Goal: Task Accomplishment & Management: Manage account settings

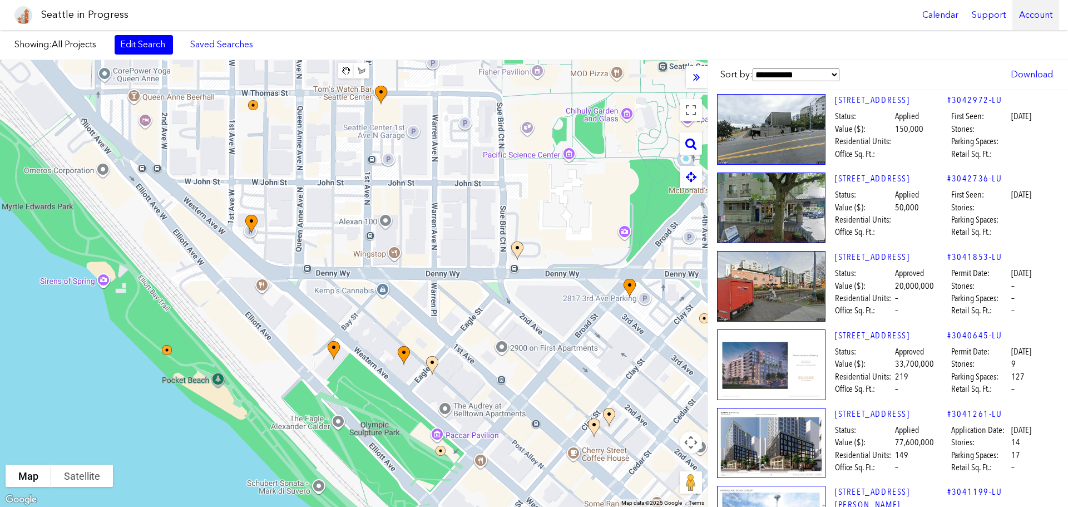
click at [1034, 11] on div "Account" at bounding box center [1035, 15] width 47 height 30
click at [992, 66] on link "Account Details" at bounding box center [1003, 68] width 101 height 24
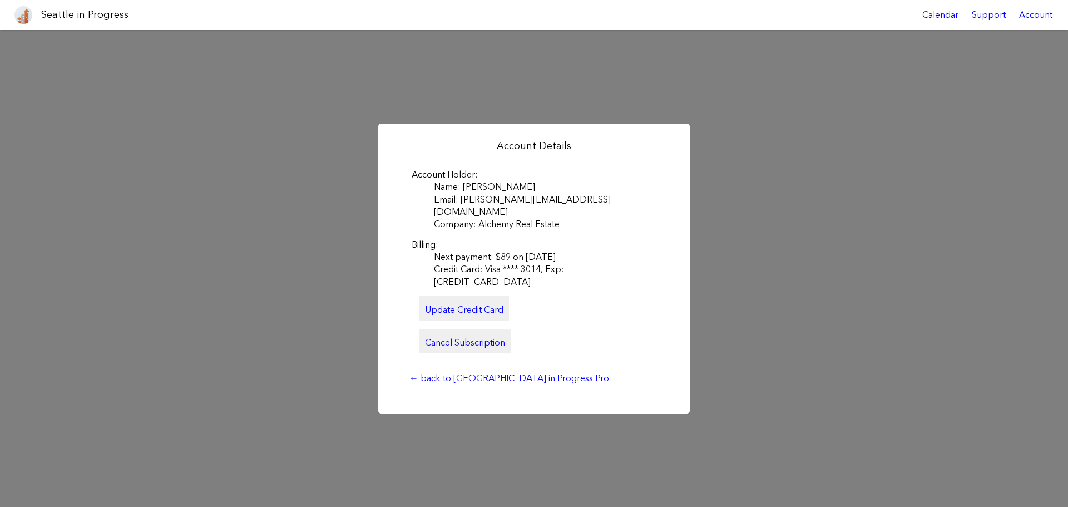
click at [460, 329] on link "Cancel Subscription" at bounding box center [464, 341] width 91 height 24
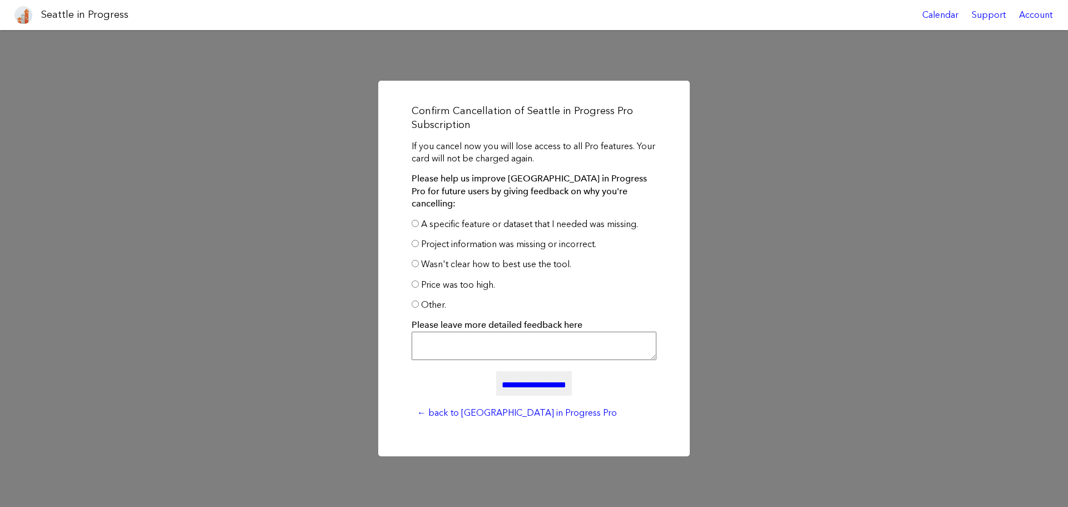
click at [496, 381] on input "**********" at bounding box center [534, 383] width 76 height 24
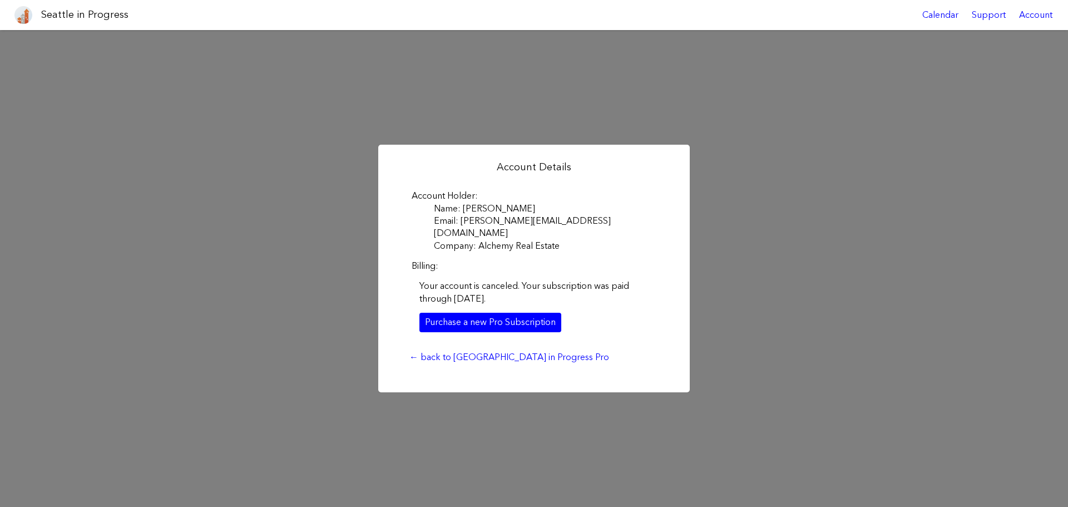
click at [885, 304] on div "Account Details Account Holder Name: Natalie Bauge Email: n.bauge@comcast.net C…" at bounding box center [534, 268] width 1068 height 477
click at [833, 197] on div "Account Details Account Holder Name: Natalie Bauge Email: n.bauge@comcast.net C…" at bounding box center [534, 268] width 1068 height 477
click at [468, 312] on link "Purchase a new Pro Subscription" at bounding box center [490, 321] width 142 height 19
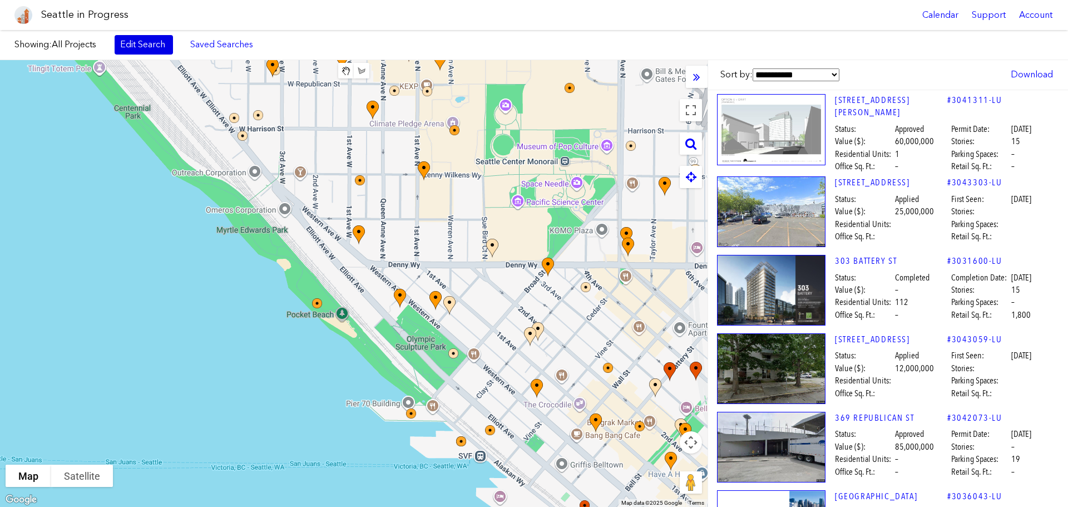
click at [162, 46] on link "Edit Search" at bounding box center [144, 44] width 58 height 19
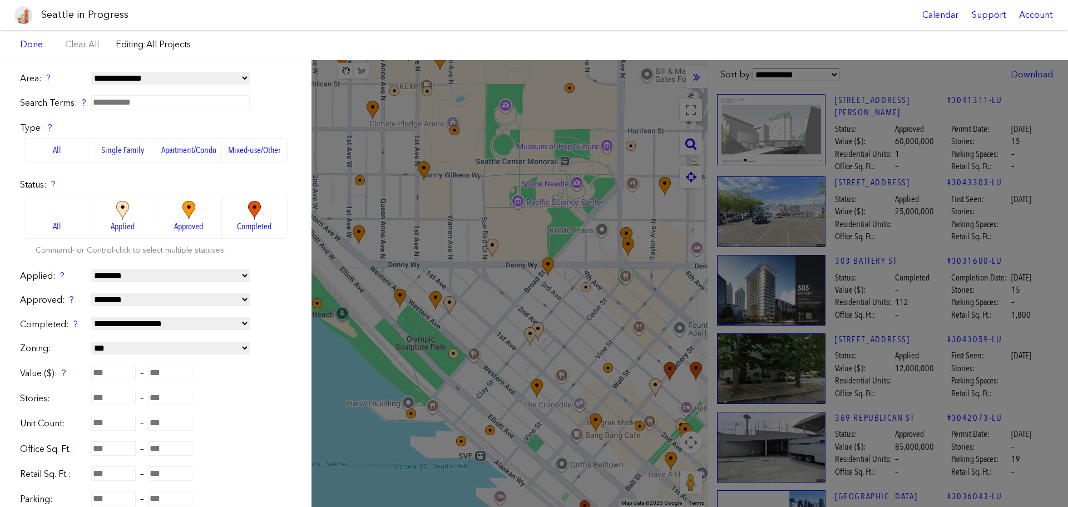
click at [525, 207] on div "**********" at bounding box center [534, 283] width 1068 height 446
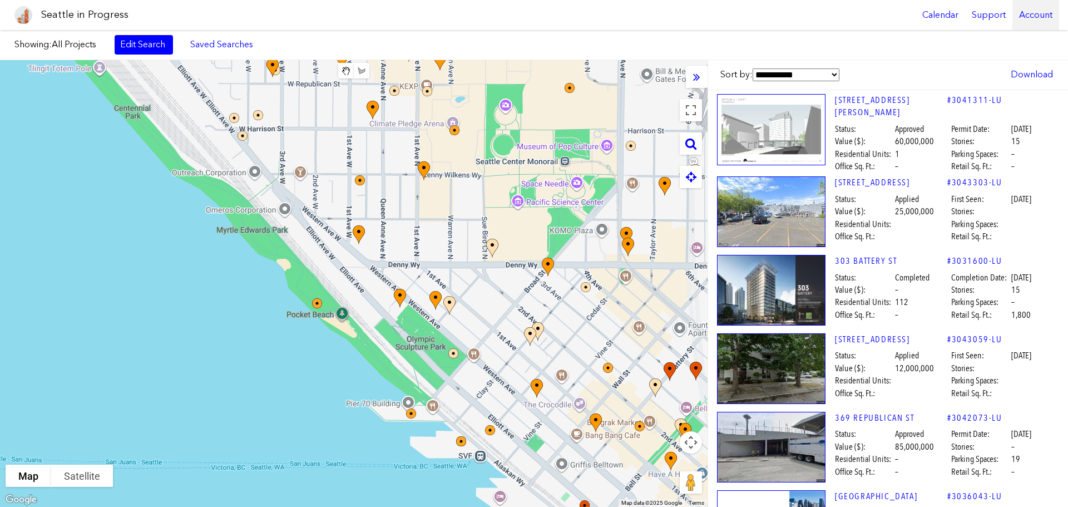
click at [1038, 14] on div "Account" at bounding box center [1035, 15] width 47 height 30
click at [996, 66] on link "Account Details" at bounding box center [1003, 68] width 101 height 24
